Goal: Information Seeking & Learning: Check status

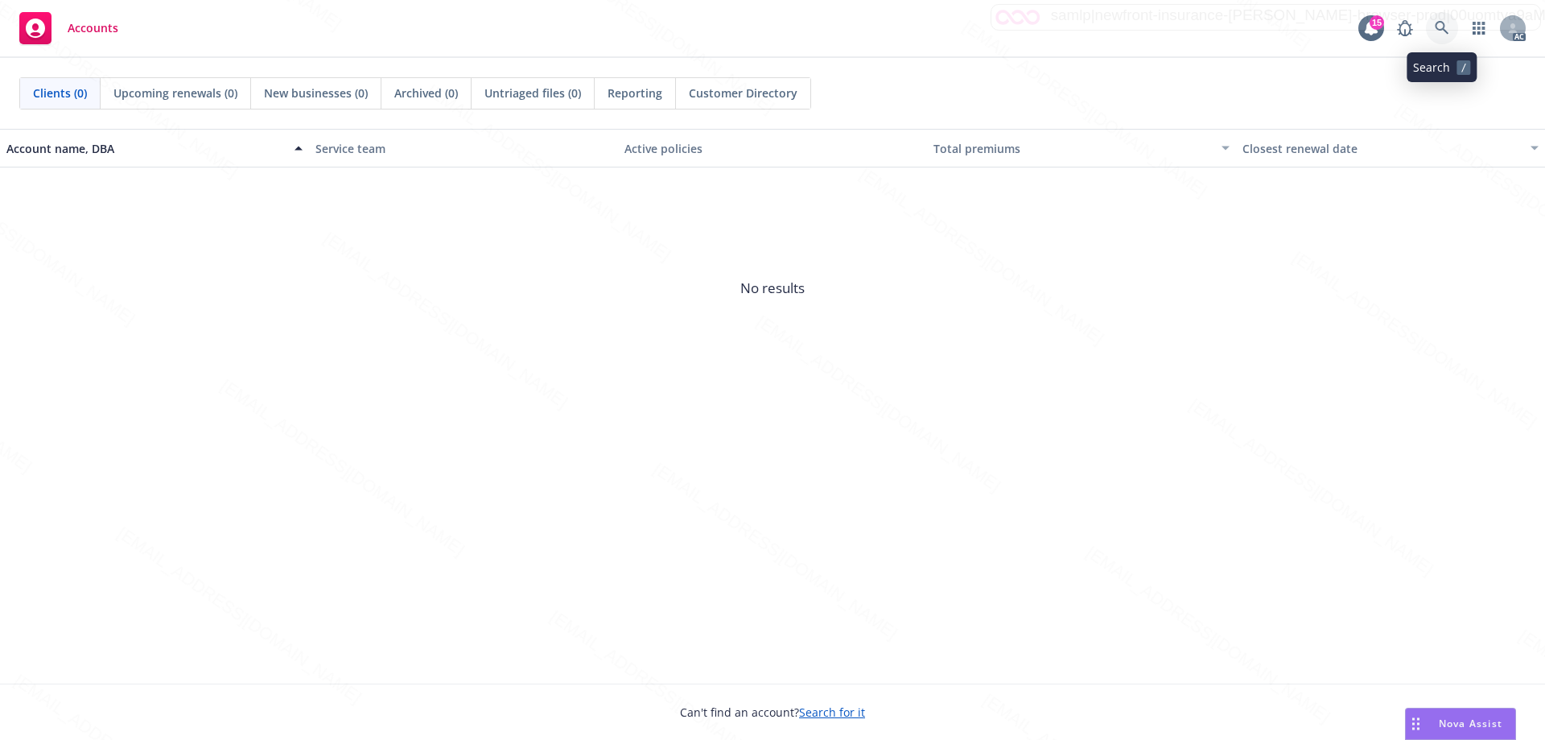
click at [1442, 28] on icon at bounding box center [1442, 28] width 14 height 14
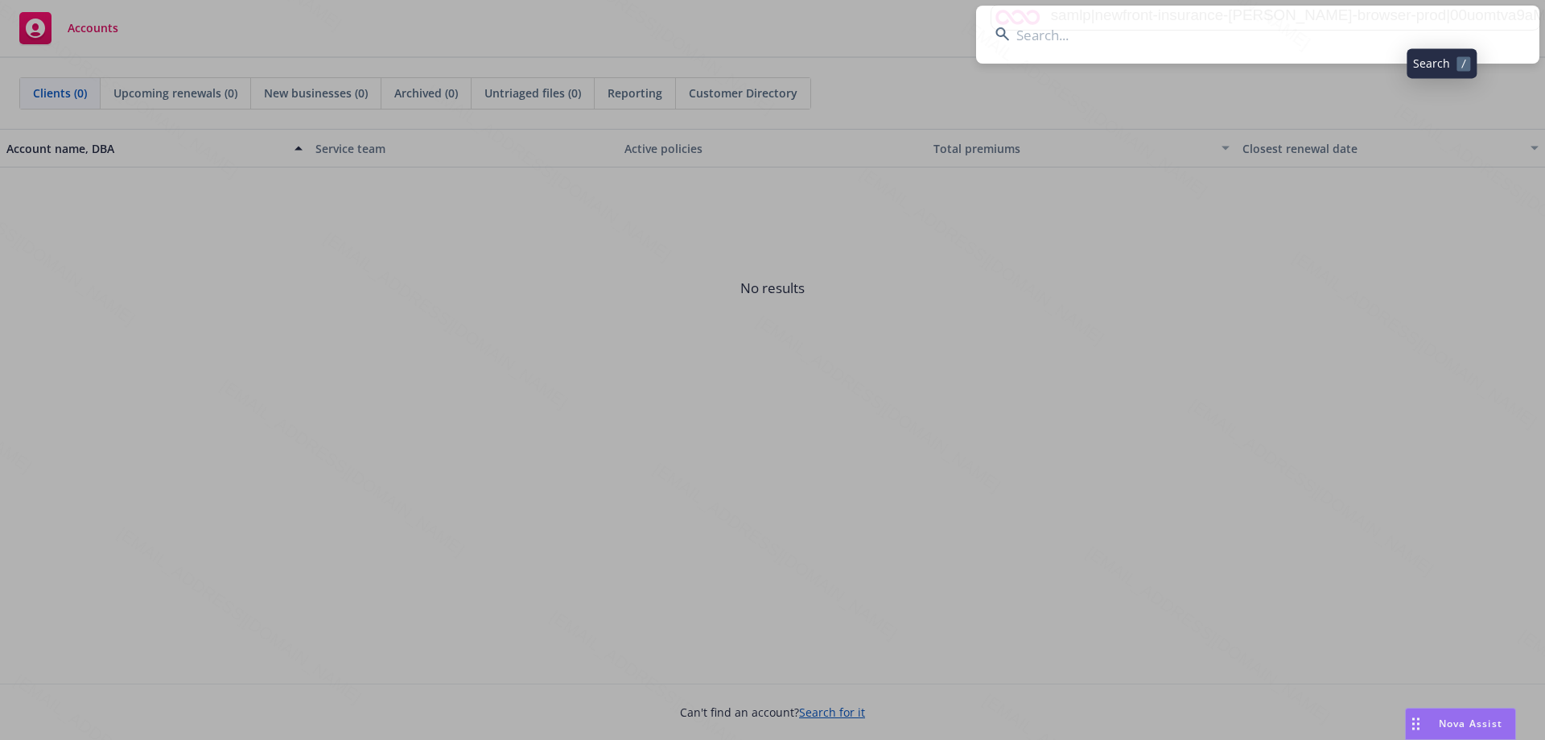
type input "King Family"
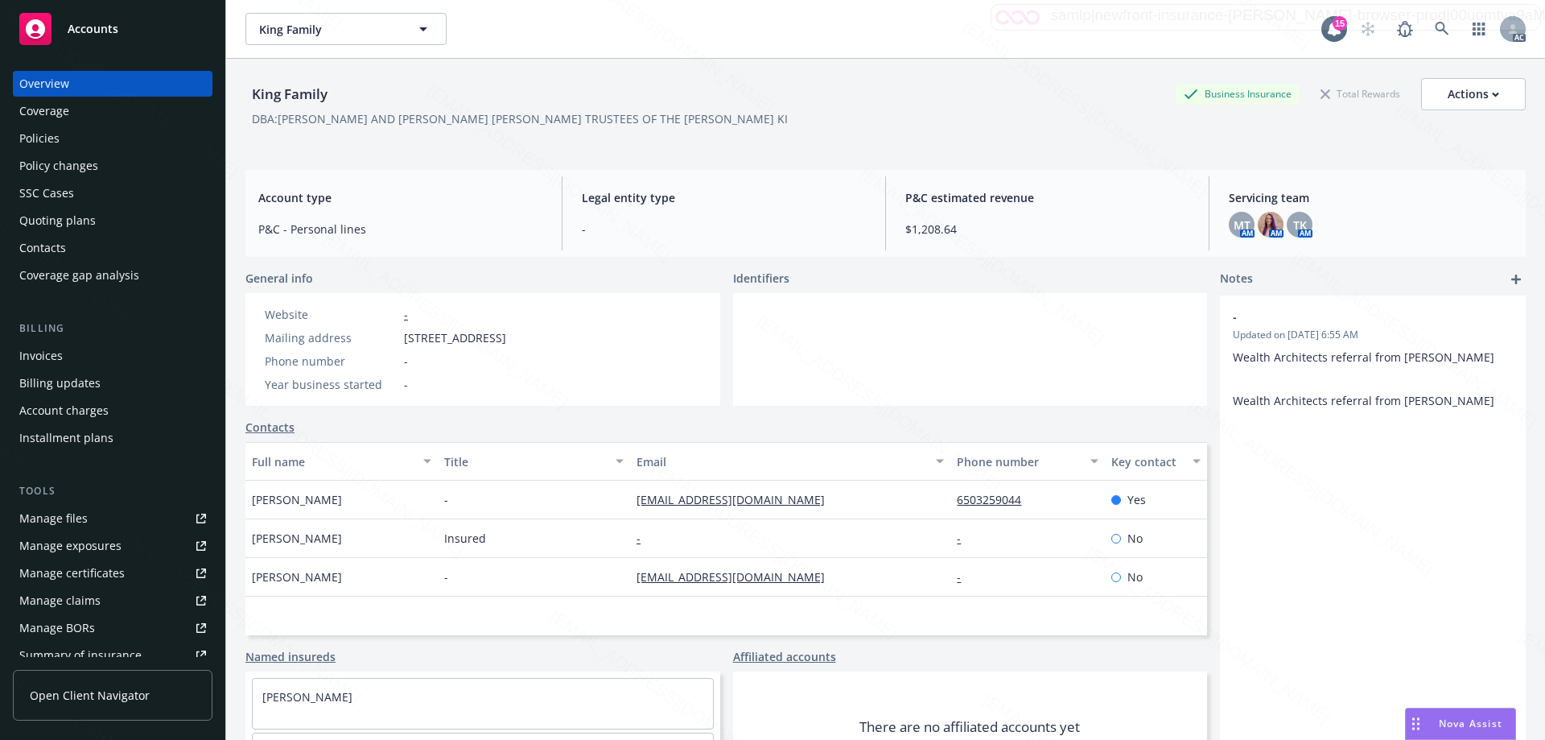
click at [55, 146] on div "Policies" at bounding box center [39, 139] width 40 height 26
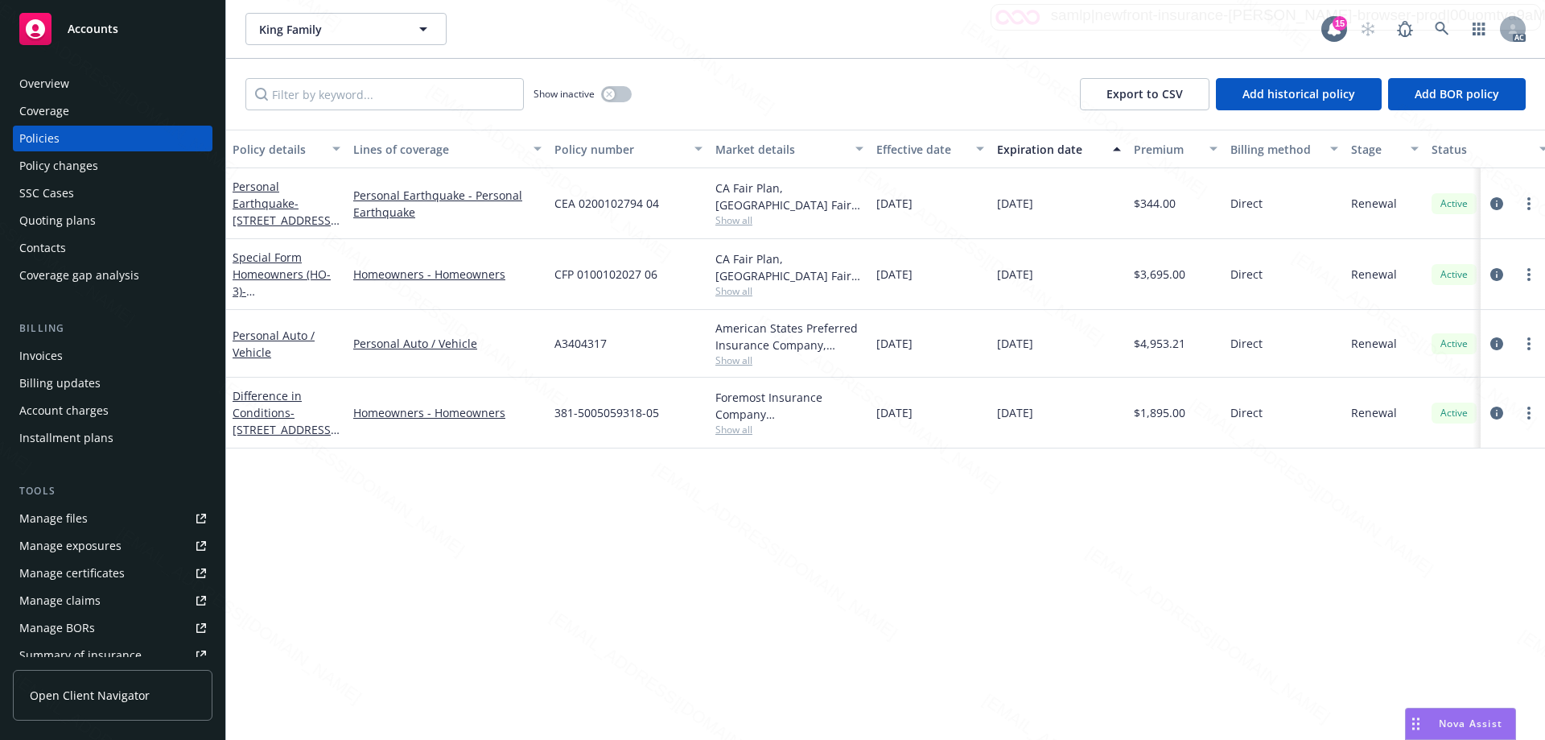
click at [64, 175] on div "Policy changes" at bounding box center [58, 166] width 79 height 26
